Goal: Find contact information: Find contact information

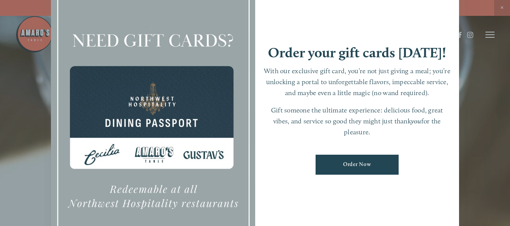
click at [501, 6] on div at bounding box center [255, 113] width 510 height 226
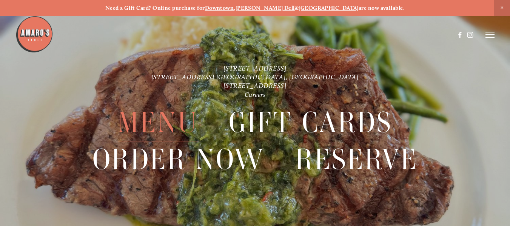
click at [137, 118] on span "Menu" at bounding box center [158, 122] width 80 height 37
click at [140, 118] on span "Menu" at bounding box center [158, 122] width 80 height 37
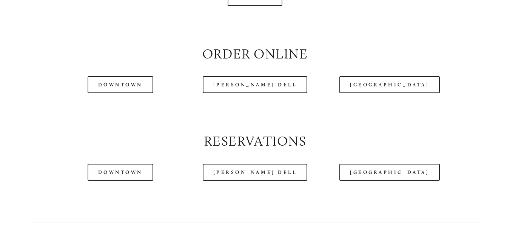
scroll to position [830, 0]
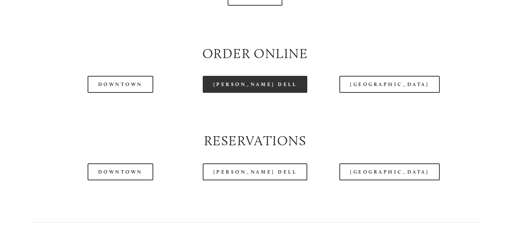
click at [242, 93] on link "[PERSON_NAME] Dell" at bounding box center [255, 84] width 105 height 17
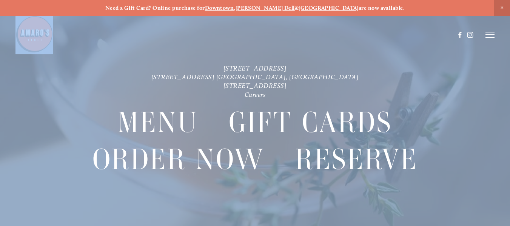
drag, startPoint x: 196, startPoint y: 70, endPoint x: 257, endPoint y: 63, distance: 60.8
click at [257, 63] on div "Menu Order Now Visit Gallery Reserve Careers Cart ( 0 ) Menu" at bounding box center [255, 129] width 510 height 226
click at [490, 34] on icon at bounding box center [489, 34] width 9 height 7
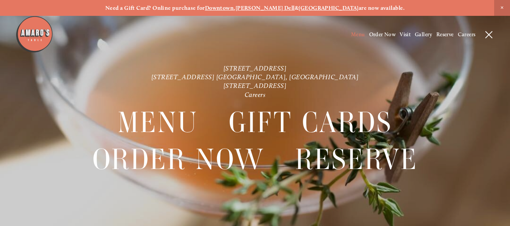
click at [354, 34] on span "Menu" at bounding box center [358, 34] width 14 height 6
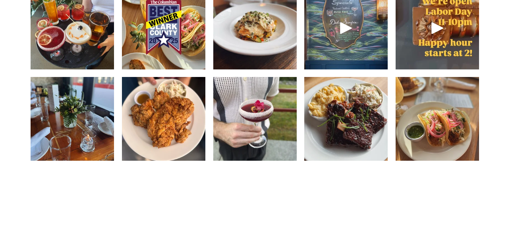
scroll to position [1086, 0]
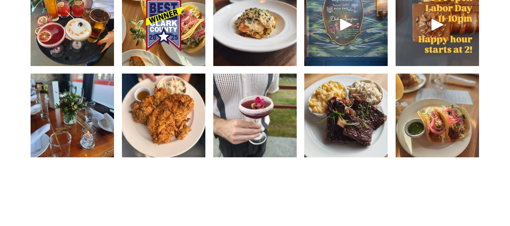
click at [192, 139] on img at bounding box center [163, 115] width 83 height 111
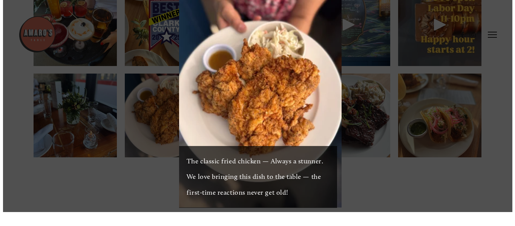
scroll to position [1072, 0]
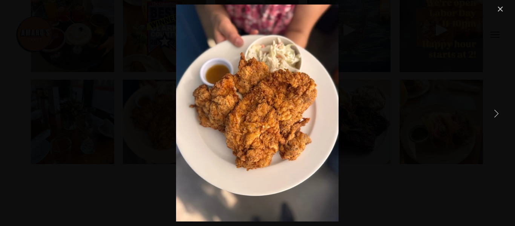
click at [497, 110] on link "Next Item" at bounding box center [497, 113] width 17 height 17
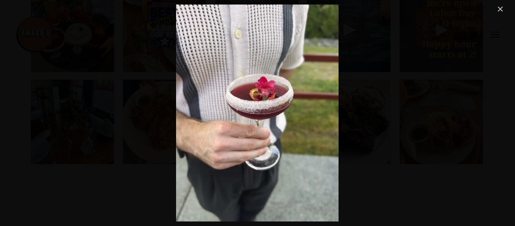
click at [498, 11] on link "Close" at bounding box center [500, 9] width 9 height 9
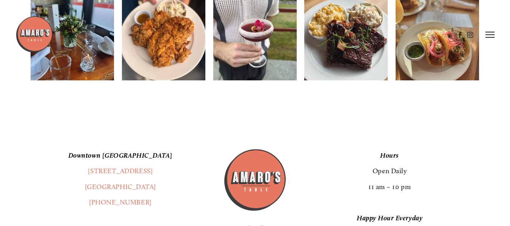
scroll to position [1162, 0]
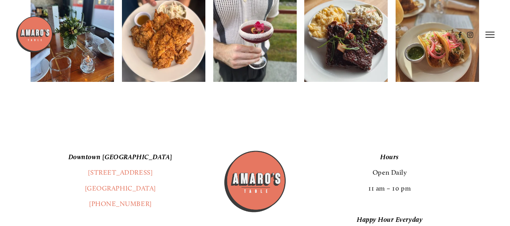
click at [354, 48] on div at bounding box center [235, 34] width 440 height 39
click at [359, 60] on header "Menu Order Now Visit Gallery 0" at bounding box center [254, 34] width 479 height 69
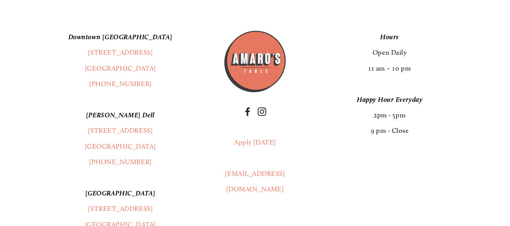
scroll to position [1283, 0]
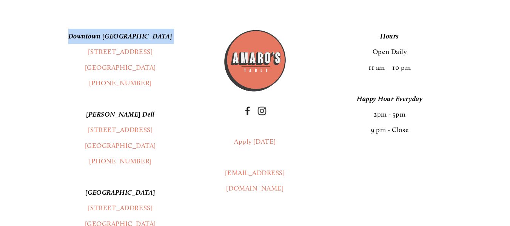
drag, startPoint x: 75, startPoint y: 49, endPoint x: 77, endPoint y: 55, distance: 5.7
click at [75, 54] on p "[GEOGRAPHIC_DATA] [STREET_ADDRESS] (360) 718-2942" at bounding box center [121, 60] width 180 height 63
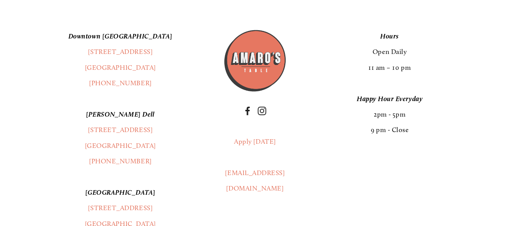
drag, startPoint x: 83, startPoint y: 54, endPoint x: 155, endPoint y: 69, distance: 72.8
click at [155, 69] on p "[GEOGRAPHIC_DATA] [STREET_ADDRESS] (360) 718-2942" at bounding box center [121, 60] width 180 height 63
copy p "[STREET_ADDRESS]"
drag, startPoint x: 89, startPoint y: 123, endPoint x: 92, endPoint y: 136, distance: 13.6
click at [92, 136] on p "[PERSON_NAME] Dell [STREET_ADDRESS] [GEOGRAPHIC_DATA], WA [PHONE_NUMBER]" at bounding box center [121, 138] width 180 height 63
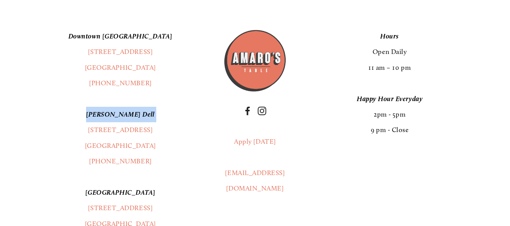
click at [89, 132] on p "[PERSON_NAME] Dell [STREET_ADDRESS] [GEOGRAPHIC_DATA], WA [PHONE_NUMBER]" at bounding box center [121, 138] width 180 height 63
drag, startPoint x: 91, startPoint y: 134, endPoint x: 158, endPoint y: 147, distance: 68.0
click at [158, 147] on p "[PERSON_NAME] Dell [STREET_ADDRESS] [GEOGRAPHIC_DATA], WA [PHONE_NUMBER]" at bounding box center [121, 138] width 180 height 63
copy p "[STREET_ADDRESS] [GEOGRAPHIC_DATA], WA 98665"
drag, startPoint x: 82, startPoint y: 56, endPoint x: 162, endPoint y: 69, distance: 81.9
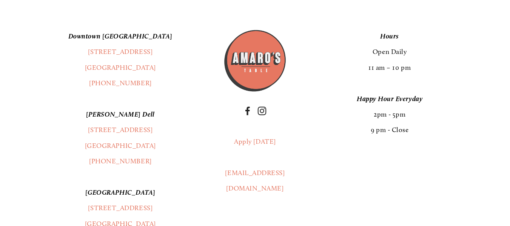
click at [162, 69] on p "[GEOGRAPHIC_DATA] [STREET_ADDRESS] (360) 718-2942" at bounding box center [121, 60] width 180 height 63
copy p "[STREET_ADDRESS]"
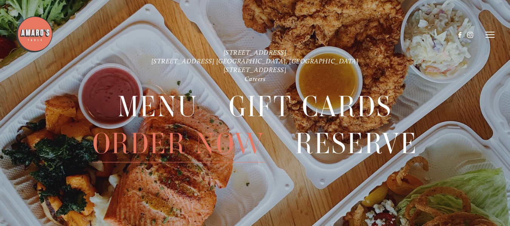
scroll to position [1617, 0]
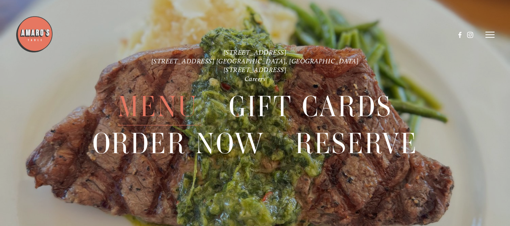
click at [164, 110] on span "Menu" at bounding box center [158, 106] width 80 height 37
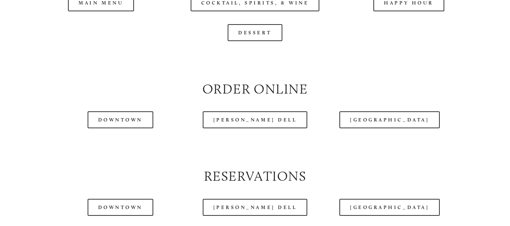
scroll to position [830, 0]
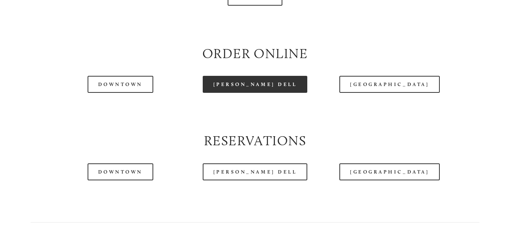
click at [255, 90] on link "[PERSON_NAME] Dell" at bounding box center [255, 84] width 105 height 17
